Goal: Find specific page/section: Find specific page/section

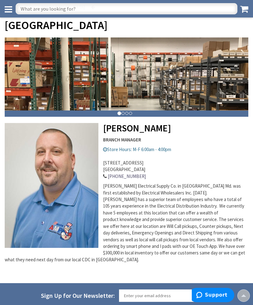
click at [185, 8] on input "text" at bounding box center [126, 8] width 221 height 11
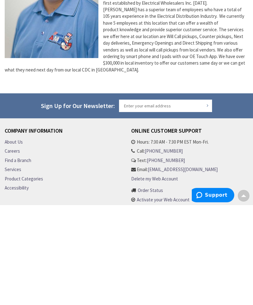
scroll to position [122, 0]
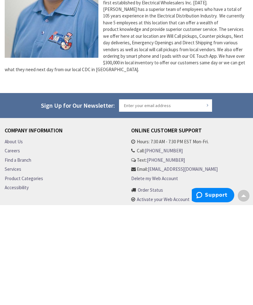
type input "I"
click at [242, 292] on span at bounding box center [243, 294] width 5 height 5
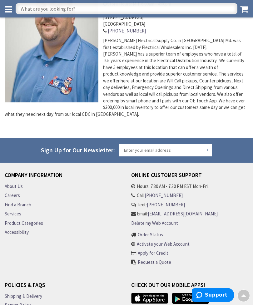
scroll to position [177, 0]
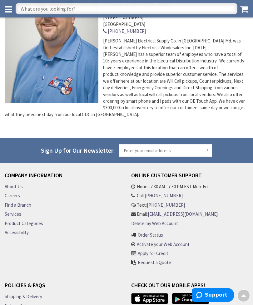
click at [31, 201] on link "Find a Branch" at bounding box center [18, 204] width 27 height 7
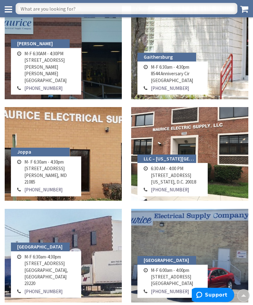
scroll to position [385, 0]
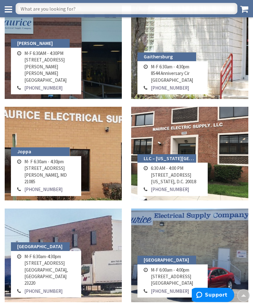
click at [177, 277] on td "M-F 6:00am - 4:00pm 12150 Parklawn Dr Rockville, MD 20852" at bounding box center [171, 276] width 45 height 21
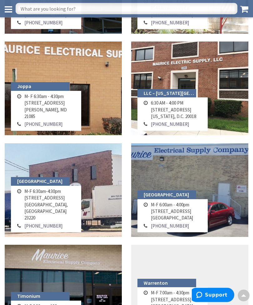
scroll to position [450, 0]
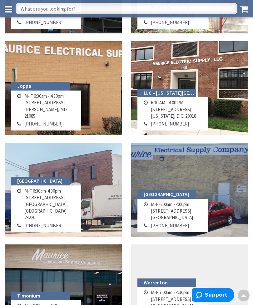
click at [174, 216] on td "M-F 6:00am - 4:00pm 12150 Parklawn Dr Rockville, MD 20852" at bounding box center [171, 211] width 45 height 21
click at [168, 223] on link "[PHONE_NUMBER]" at bounding box center [170, 225] width 38 height 7
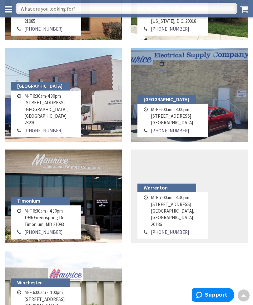
scroll to position [545, 0]
click at [232, 84] on link at bounding box center [189, 95] width 117 height 94
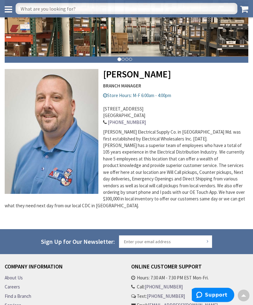
scroll to position [76, 0]
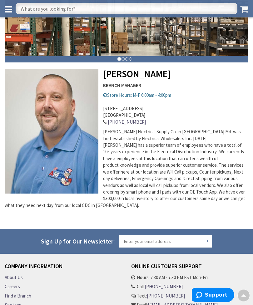
click at [30, 293] on link "Find a Branch" at bounding box center [18, 296] width 27 height 7
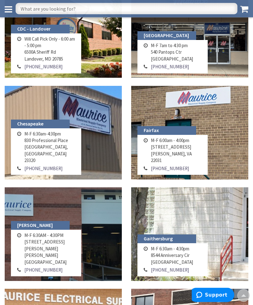
scroll to position [203, 0]
click at [182, 262] on td "M-F 6:30am - 4:30pm 8544 Anniversary Cir Gaithersburg, MD 20877" at bounding box center [171, 255] width 45 height 21
click at [163, 260] on td "M-F 6:30am - 4:30pm 8544 Anniversary Cir Gaithersburg, MD 20877" at bounding box center [171, 255] width 45 height 21
click at [210, 211] on link at bounding box center [189, 234] width 117 height 94
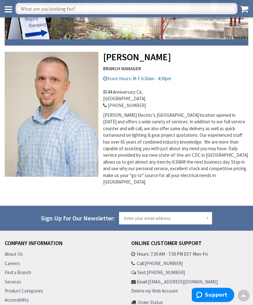
scroll to position [137, 0]
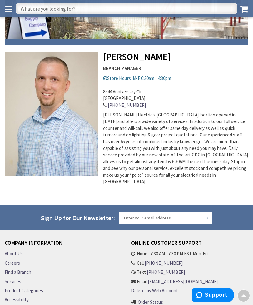
click at [31, 269] on link "Find a Branch" at bounding box center [18, 272] width 27 height 7
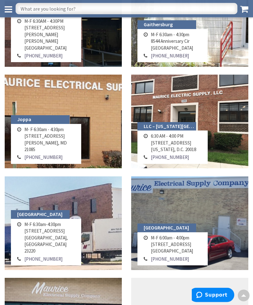
scroll to position [417, 0]
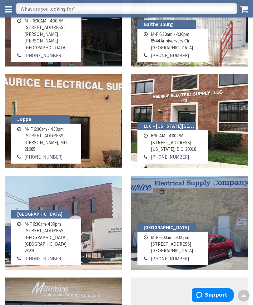
click at [213, 293] on span "Support" at bounding box center [216, 295] width 22 height 6
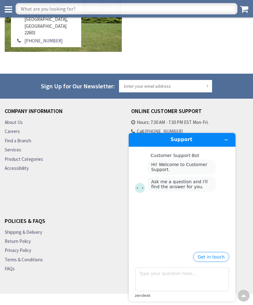
scroll to position [843, 0]
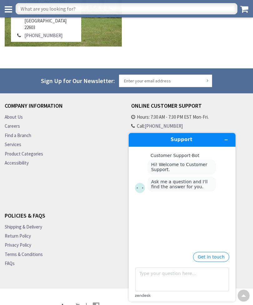
click at [243, 302] on div at bounding box center [243, 295] width 12 height 12
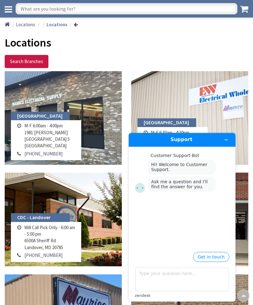
scroll to position [0, 0]
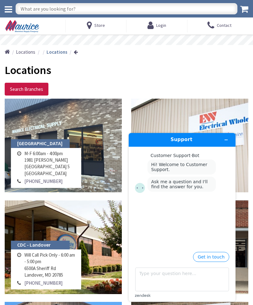
click at [225, 143] on button "Minimize widget" at bounding box center [226, 139] width 10 height 9
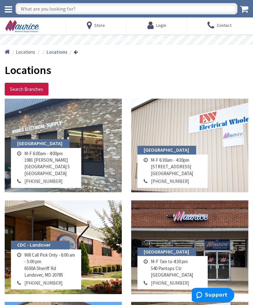
click at [98, 30] on span "Store" at bounding box center [99, 25] width 11 height 11
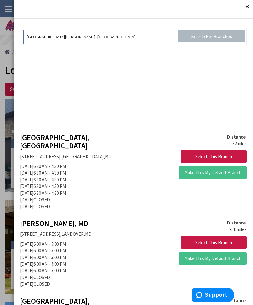
scroll to position [22, 0]
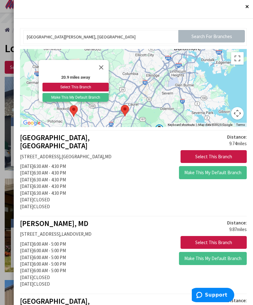
click at [92, 97] on button "Make This My Default Branch" at bounding box center [75, 97] width 66 height 9
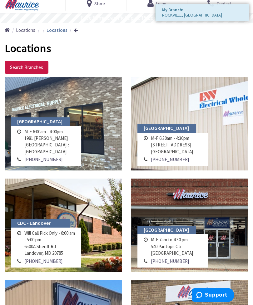
scroll to position [0, 0]
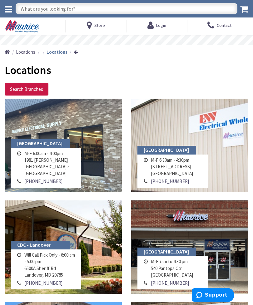
click at [43, 68] on span "Locations" at bounding box center [28, 70] width 46 height 14
click at [97, 26] on span "Store" at bounding box center [99, 25] width 11 height 6
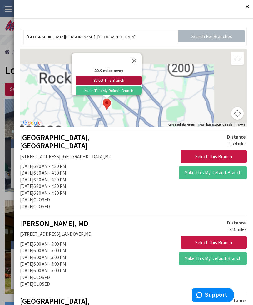
click at [138, 80] on button "Select This Branch" at bounding box center [108, 80] width 66 height 9
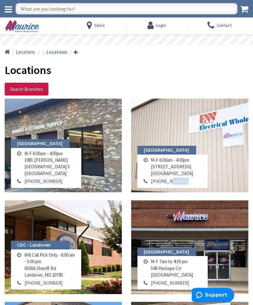
click at [159, 65] on h1 "Locations" at bounding box center [126, 70] width 243 height 12
click at [94, 27] on icon at bounding box center [90, 25] width 7 height 11
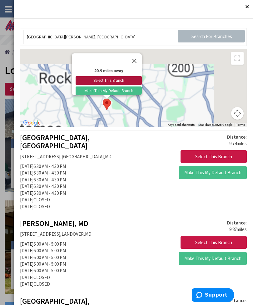
click at [138, 81] on button "Select This Branch" at bounding box center [108, 80] width 66 height 9
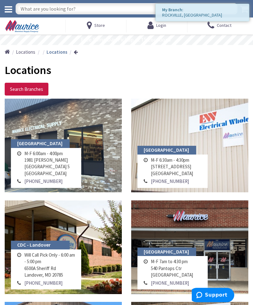
click at [97, 27] on span "Store" at bounding box center [99, 25] width 11 height 6
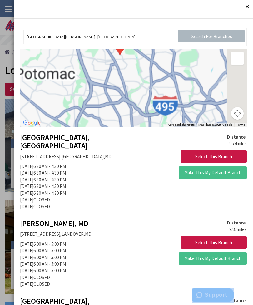
click at [2, 286] on div at bounding box center [126, 152] width 253 height 305
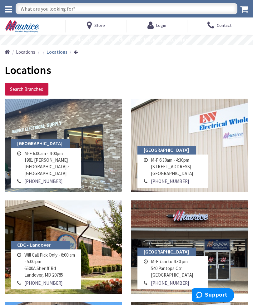
click at [0, 282] on div "CDC - Landover Will Call Pick Only - 6:00 am - 5:00 pm [STREET_ADDRESS] [PHONE_…" at bounding box center [63, 250] width 126 height 101
click at [92, 26] on icon at bounding box center [90, 25] width 7 height 11
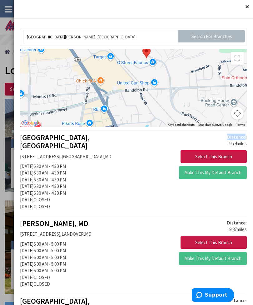
click at [176, 142] on p "Distance: 9.74 miles" at bounding box center [192, 139] width 109 height 13
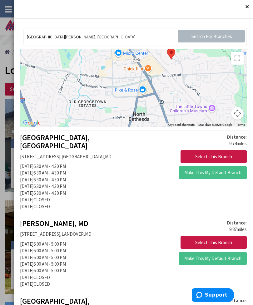
scroll to position [20, 0]
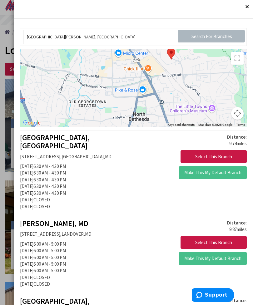
click at [252, 7] on button "Close" at bounding box center [246, 6] width 12 height 12
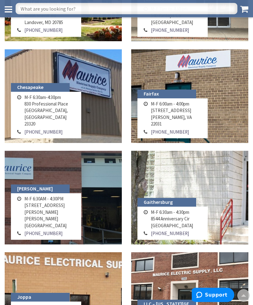
scroll to position [240, 0]
